Goal: Task Accomplishment & Management: Use online tool/utility

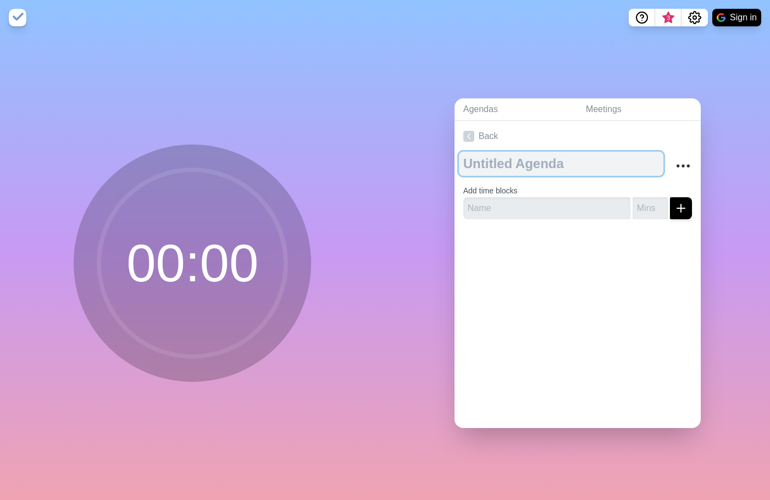
click at [584, 166] on textarea at bounding box center [561, 164] width 204 height 24
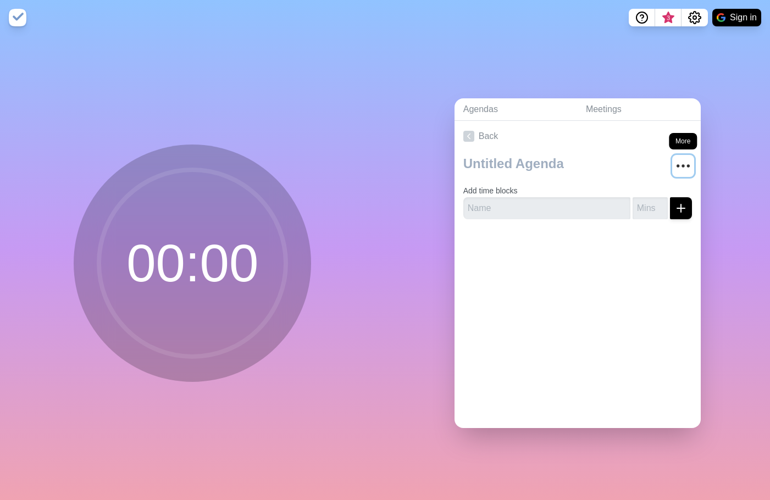
click at [674, 162] on icon "More" at bounding box center [683, 166] width 18 height 18
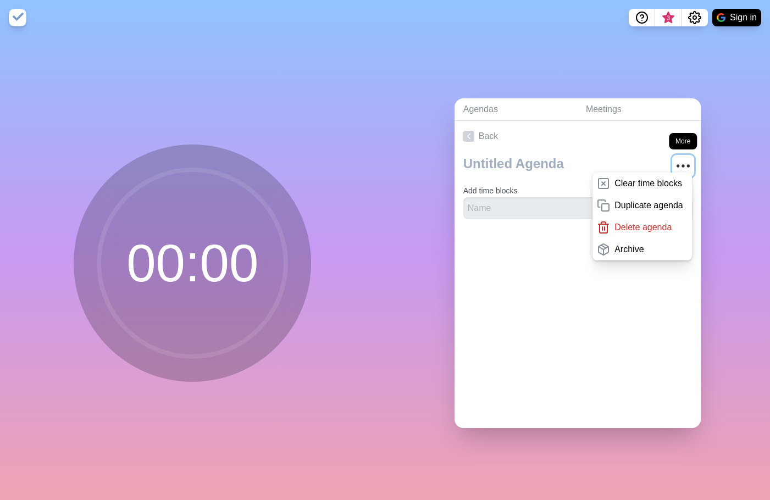
click at [674, 162] on icon "More" at bounding box center [683, 166] width 18 height 18
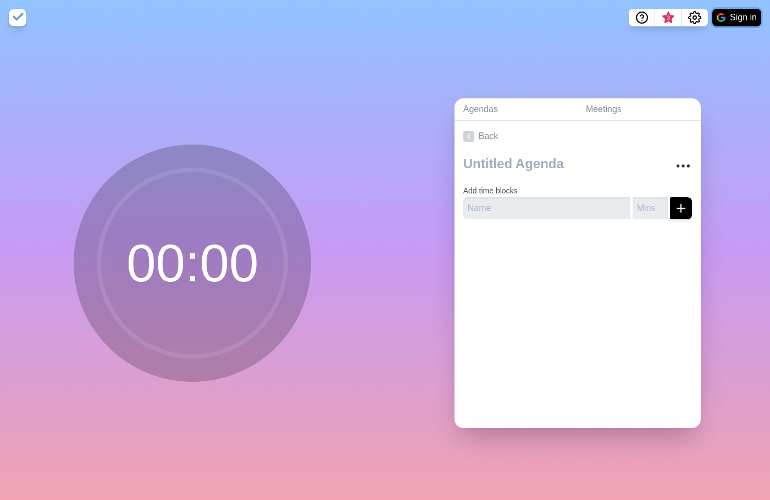
click at [724, 17] on img at bounding box center [720, 17] width 9 height 9
click at [467, 142] on link "Back" at bounding box center [577, 136] width 246 height 31
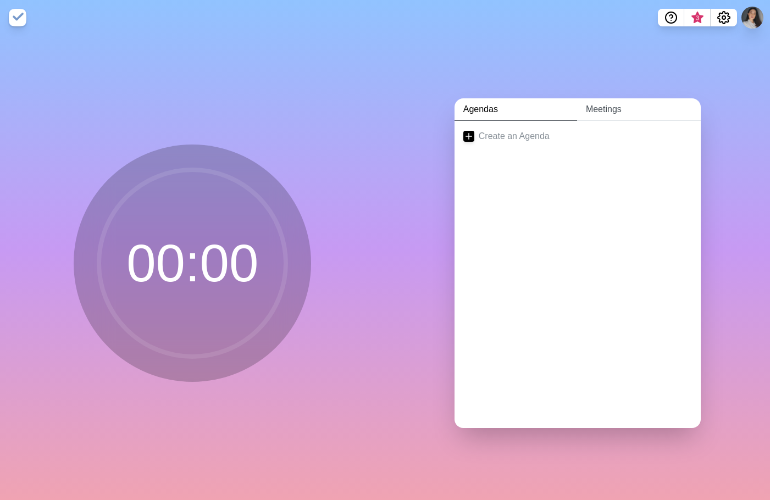
click at [585, 105] on link "Meetings" at bounding box center [639, 109] width 124 height 23
click at [483, 109] on link "Agendas" at bounding box center [515, 109] width 123 height 23
click at [619, 111] on link "Meetings" at bounding box center [639, 109] width 124 height 23
click at [729, 15] on icon "Settings" at bounding box center [723, 17] width 13 height 13
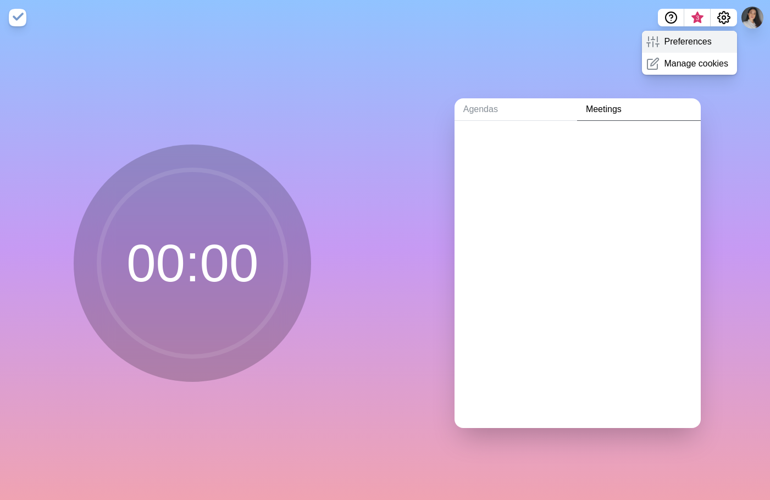
click at [690, 47] on p "Preferences" at bounding box center [687, 41] width 47 height 13
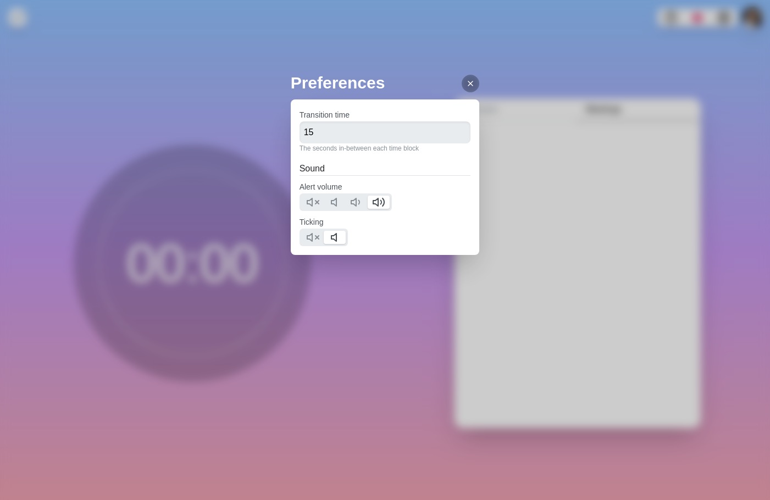
click at [466, 82] on icon at bounding box center [470, 83] width 9 height 9
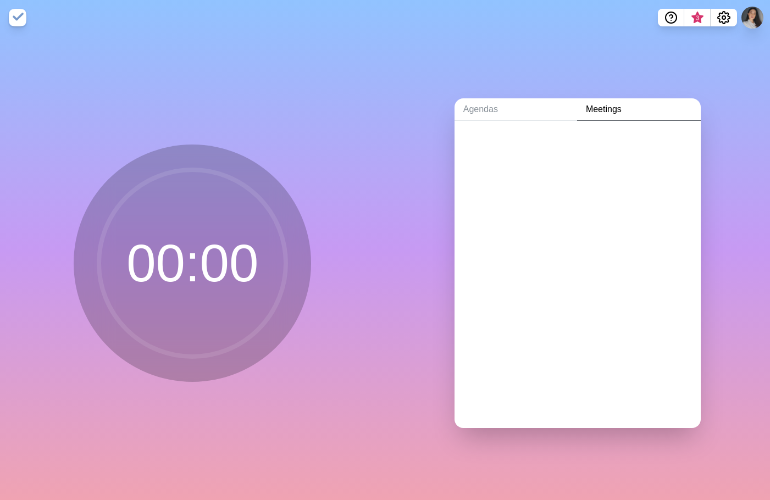
click at [749, 21] on div "Preferences Transition time 15 The seconds in-between each time block Sound Ale…" at bounding box center [385, 250] width 770 height 500
click at [732, 19] on button "Settings" at bounding box center [723, 18] width 26 height 18
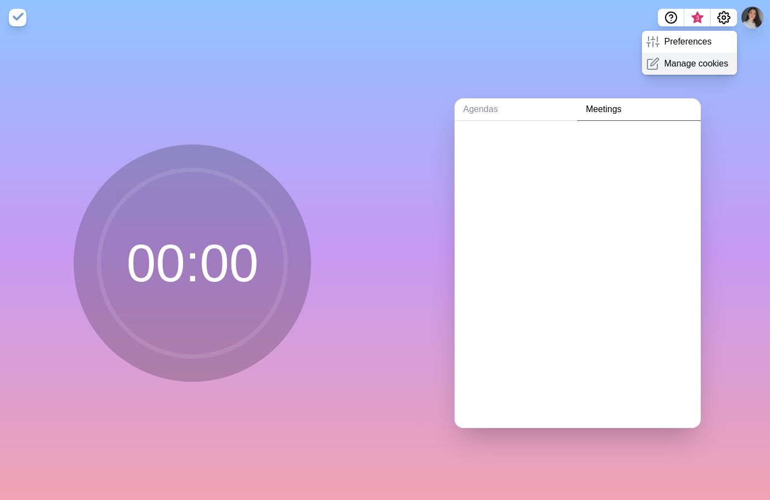
click at [698, 58] on p "Manage cookies" at bounding box center [696, 63] width 64 height 13
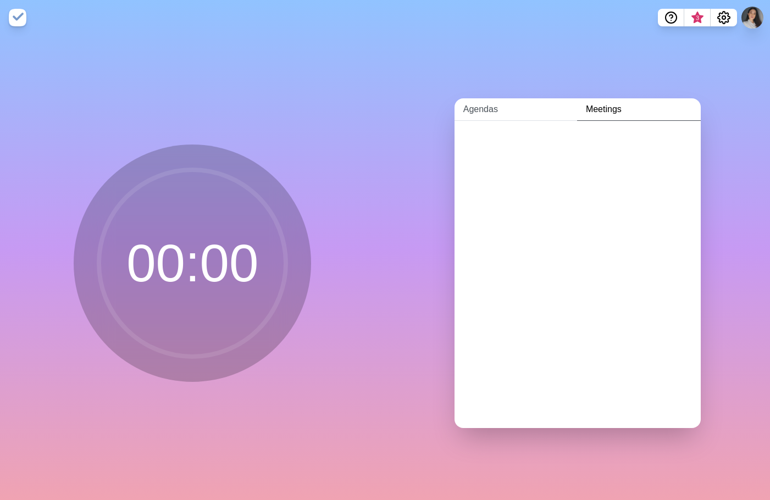
click at [530, 105] on link "Agendas" at bounding box center [515, 109] width 123 height 23
click at [508, 134] on link "Create an Agenda" at bounding box center [577, 136] width 246 height 31
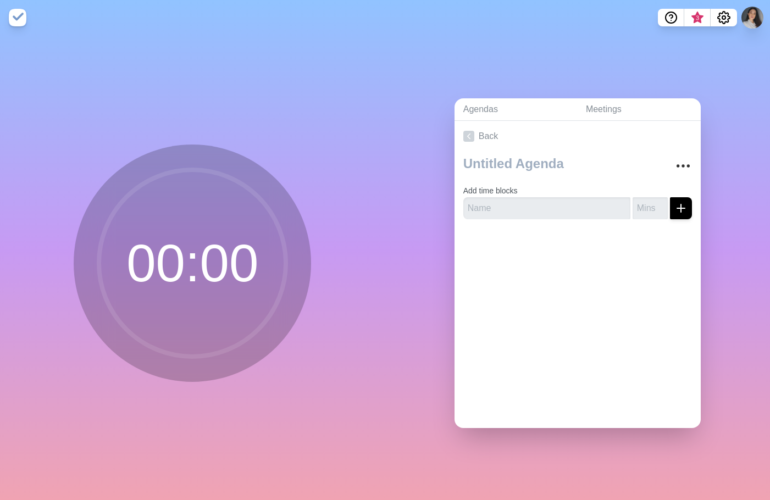
click at [183, 255] on circle at bounding box center [192, 263] width 187 height 187
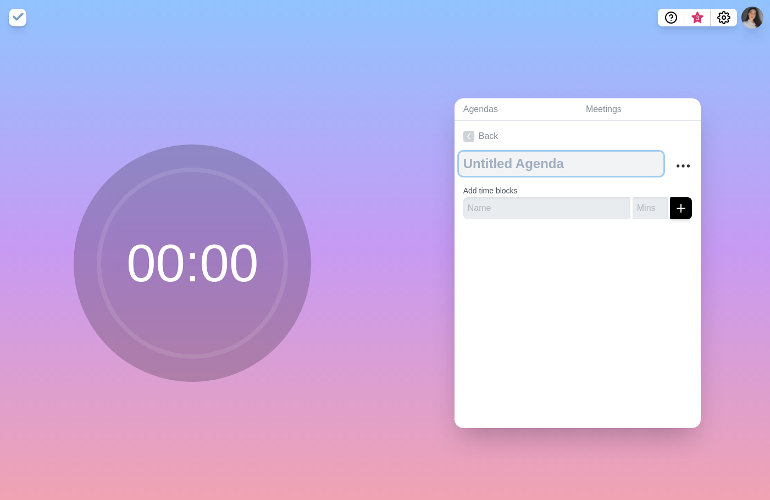
click at [504, 162] on textarea at bounding box center [561, 164] width 204 height 24
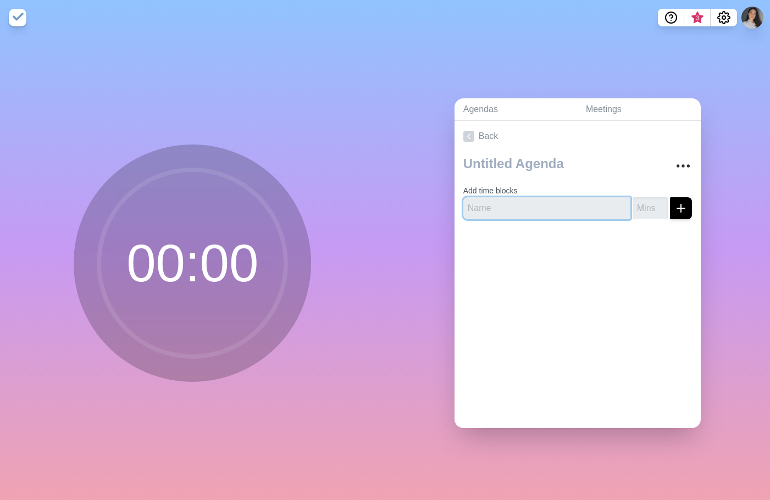
click at [591, 207] on input "text" at bounding box center [546, 208] width 167 height 22
type input "5"
click at [651, 251] on div at bounding box center [577, 250] width 246 height 44
click at [674, 203] on icon "submit" at bounding box center [680, 208] width 13 height 13
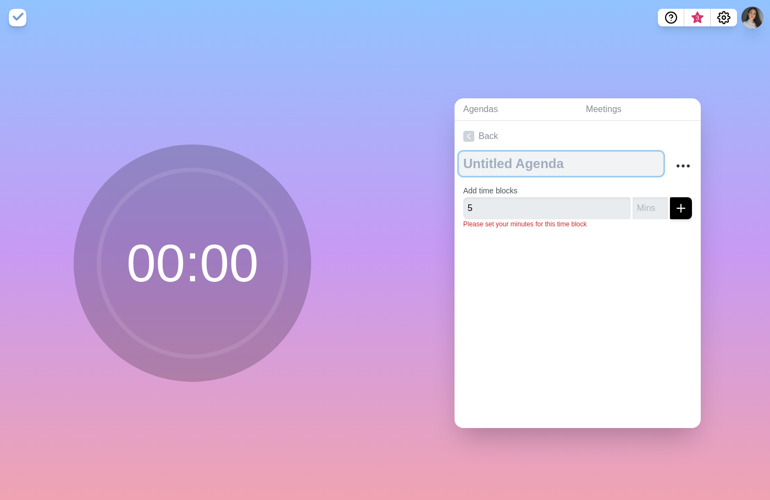
click at [591, 163] on textarea at bounding box center [561, 164] width 204 height 24
type textarea "Introduction"
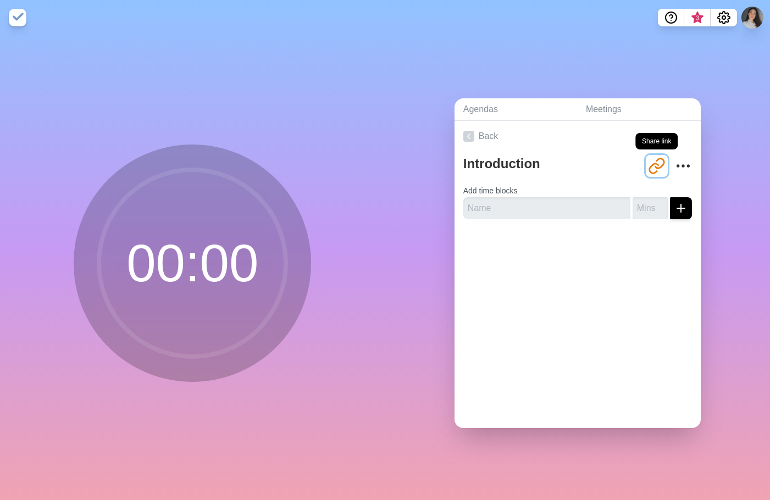
click at [655, 162] on icon "Share link" at bounding box center [659, 162] width 9 height 9
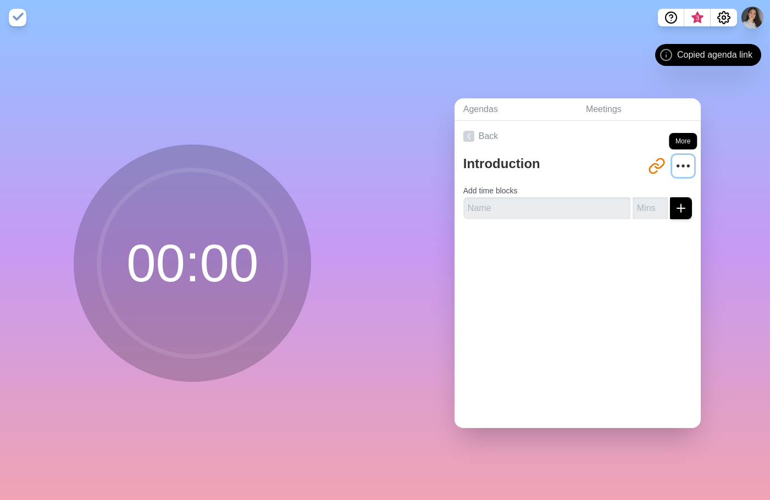
click at [676, 165] on icon "More" at bounding box center [683, 166] width 18 height 18
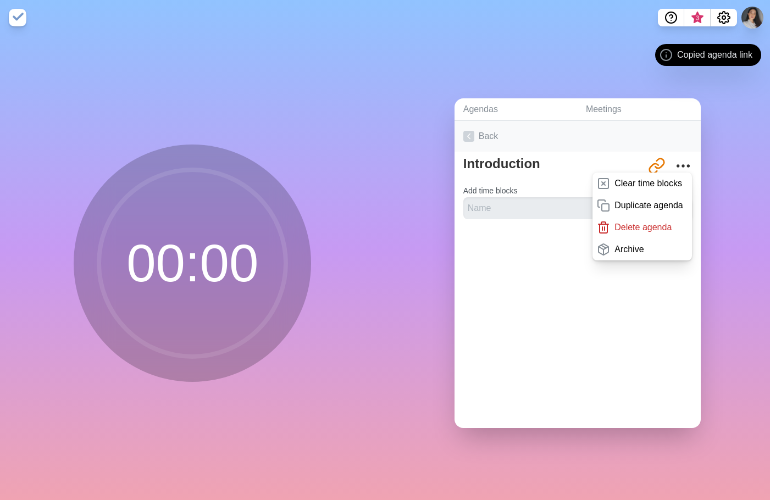
click at [544, 130] on link "Back" at bounding box center [577, 136] width 246 height 31
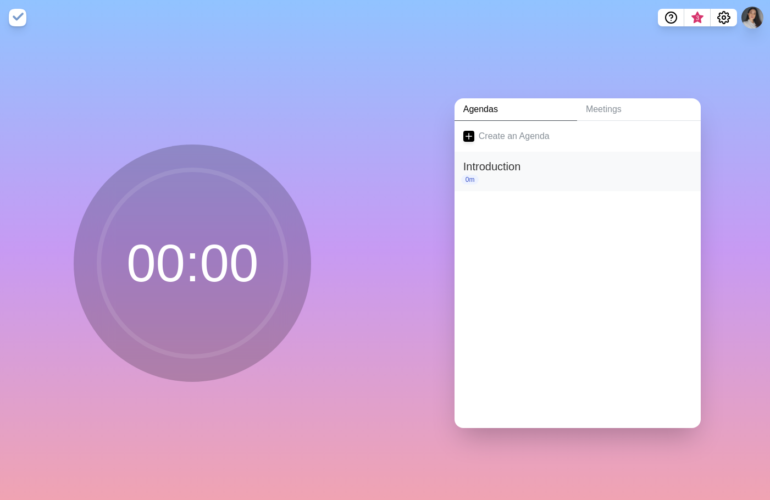
click at [518, 164] on h2 "Introduction" at bounding box center [577, 166] width 229 height 16
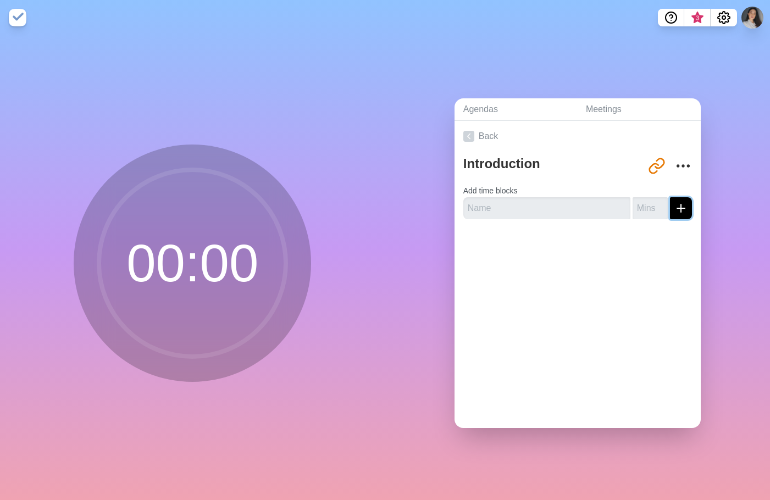
click at [674, 205] on icon "submit" at bounding box center [680, 208] width 13 height 13
click at [464, 131] on icon at bounding box center [468, 136] width 11 height 11
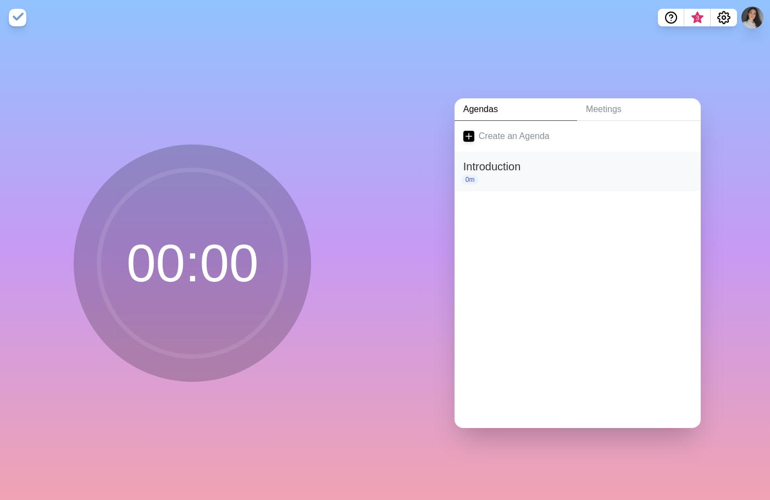
click at [542, 180] on div "0m" at bounding box center [577, 180] width 229 height 10
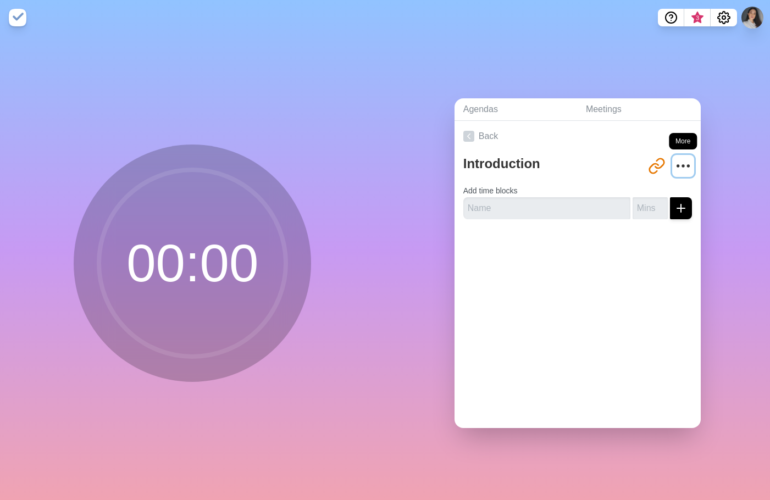
click at [675, 158] on icon "More" at bounding box center [683, 166] width 18 height 18
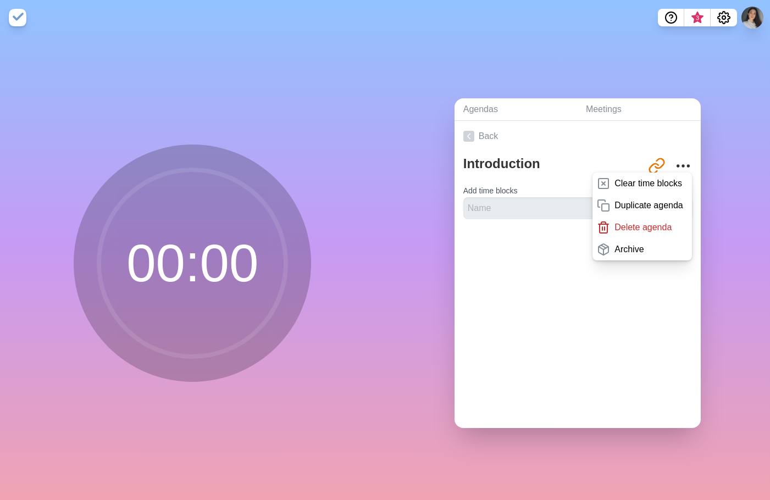
click at [609, 231] on div "Delete agenda" at bounding box center [641, 227] width 99 height 22
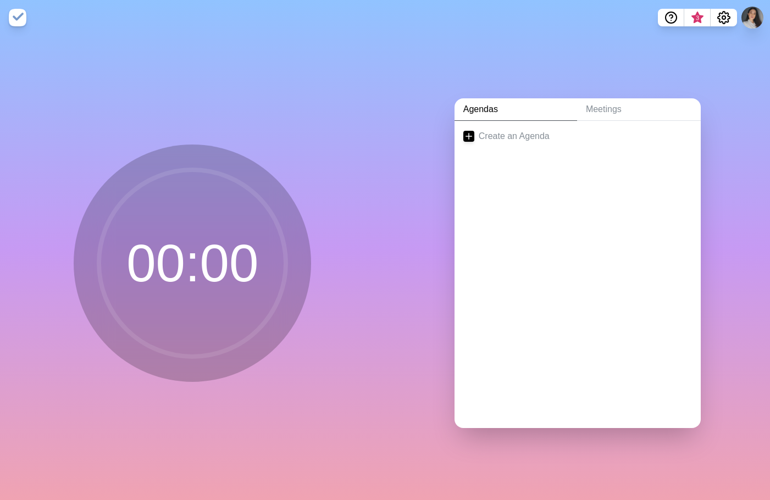
click at [15, 21] on img at bounding box center [18, 18] width 18 height 18
click at [182, 325] on circle at bounding box center [192, 263] width 187 height 187
